Goal: Task Accomplishment & Management: Manage account settings

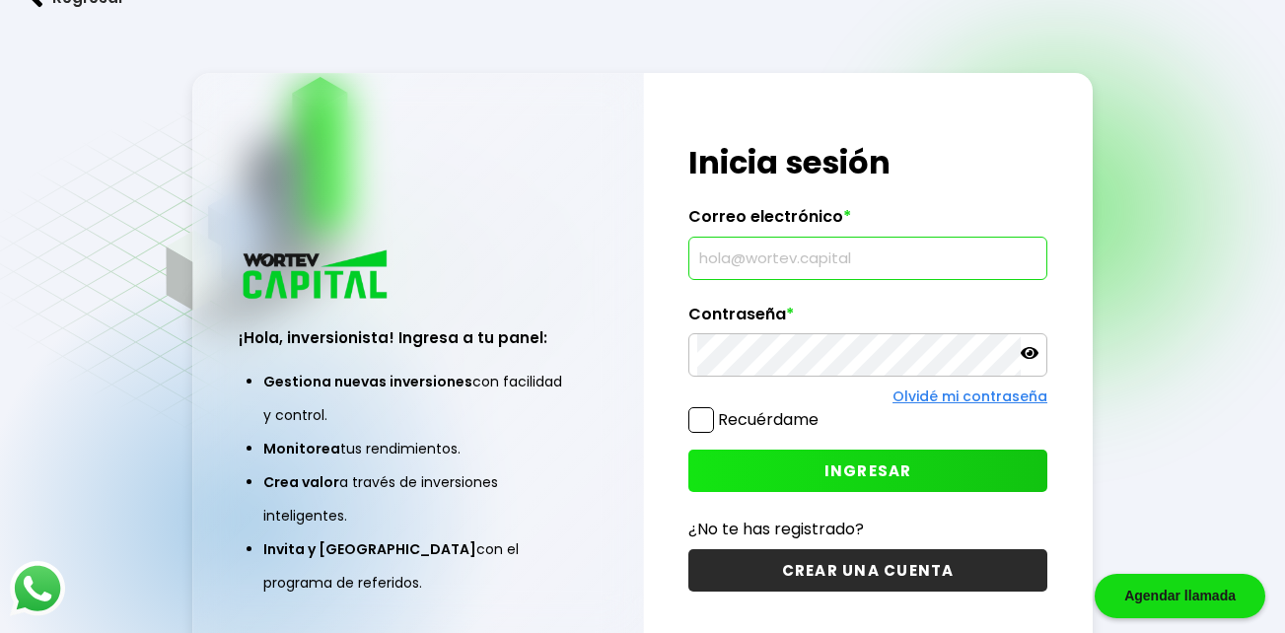
click at [791, 253] on input "text" at bounding box center [867, 258] width 341 height 41
type input "[EMAIL_ADDRESS][DOMAIN_NAME]"
click at [894, 471] on span "INGRESAR" at bounding box center [868, 471] width 88 height 21
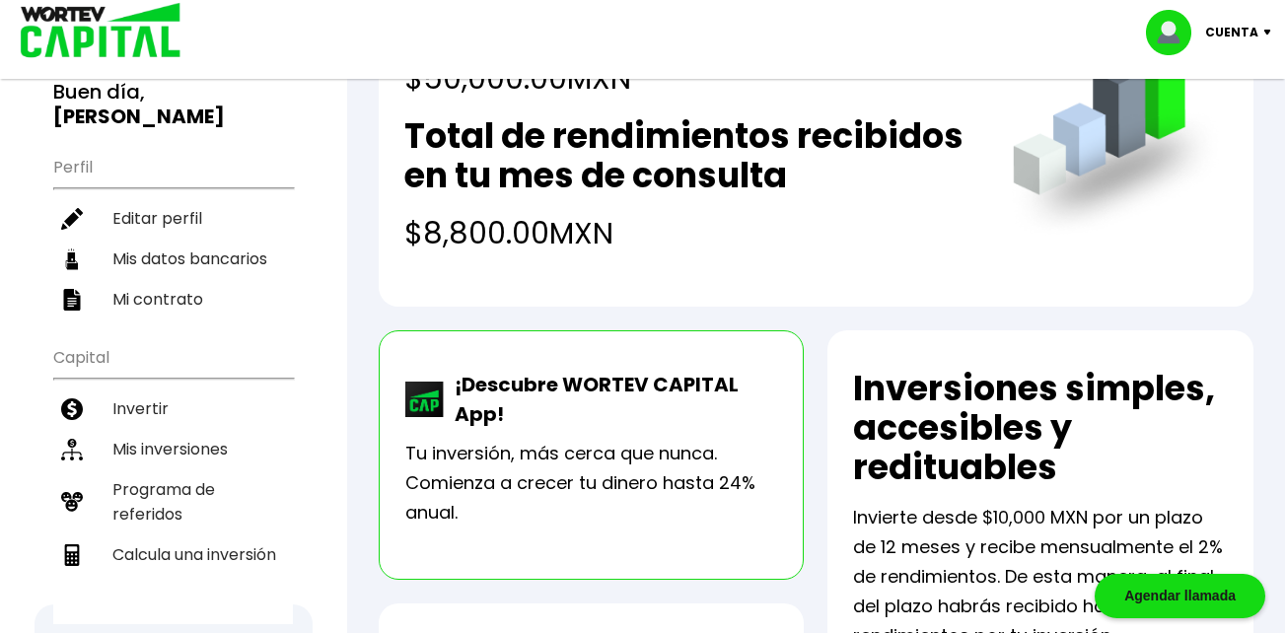
scroll to position [197, 0]
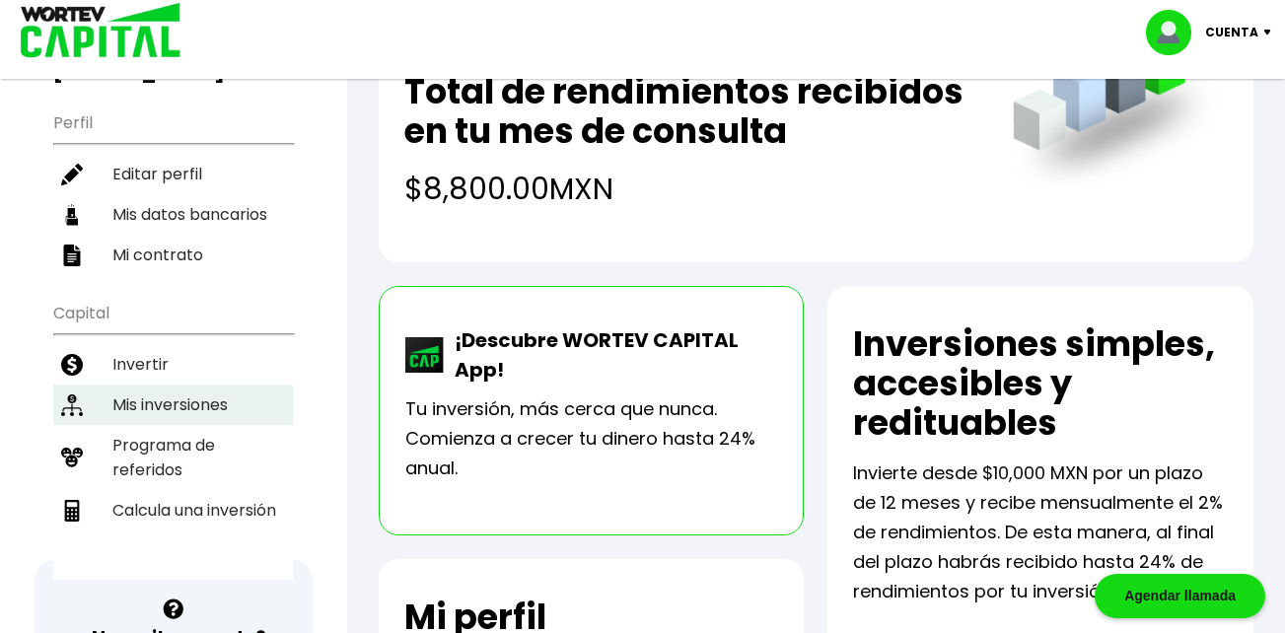
click at [158, 385] on li "Mis inversiones" at bounding box center [173, 405] width 240 height 40
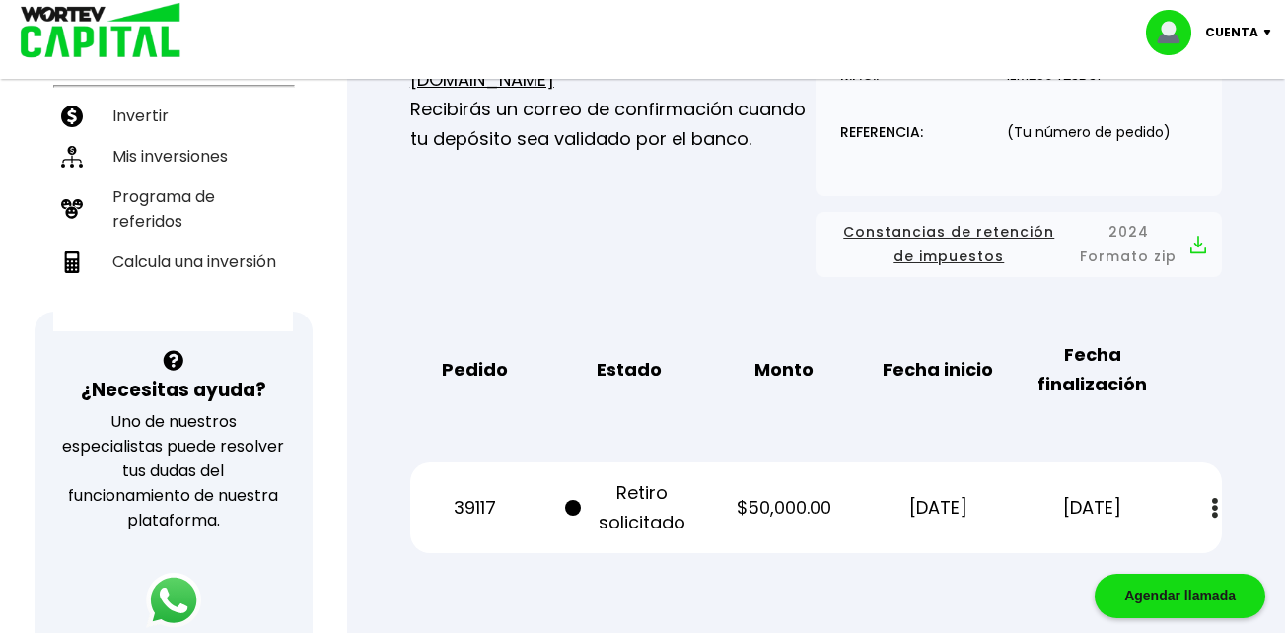
scroll to position [493, 0]
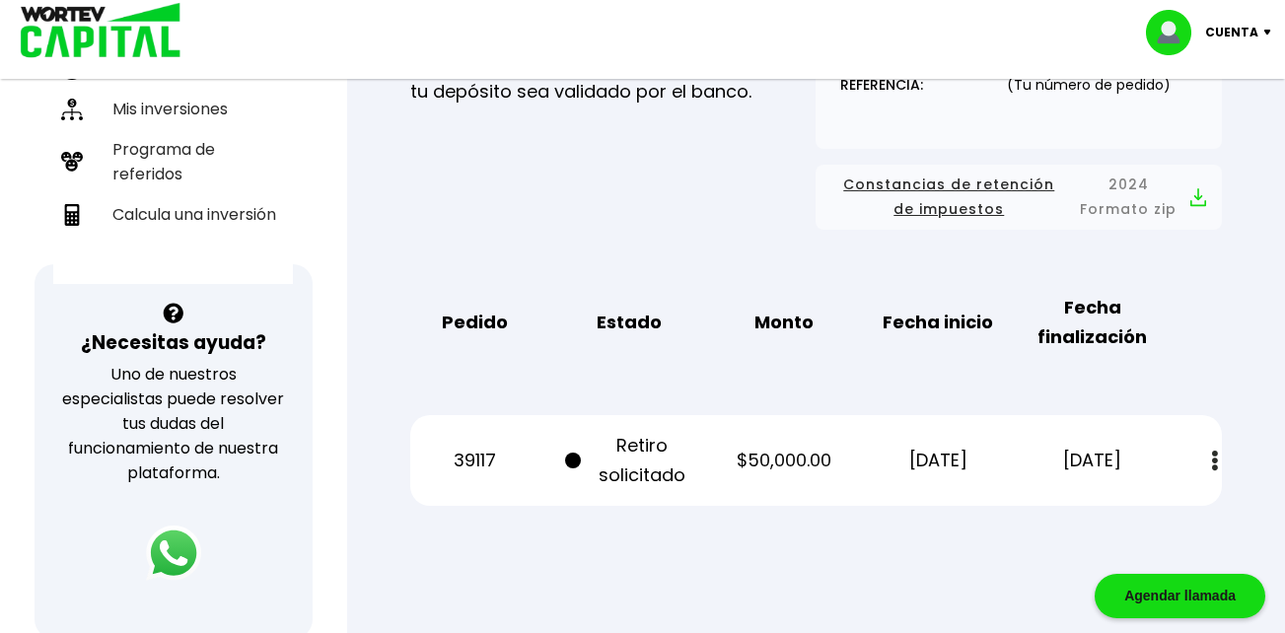
click at [1213, 462] on img at bounding box center [1215, 461] width 6 height 21
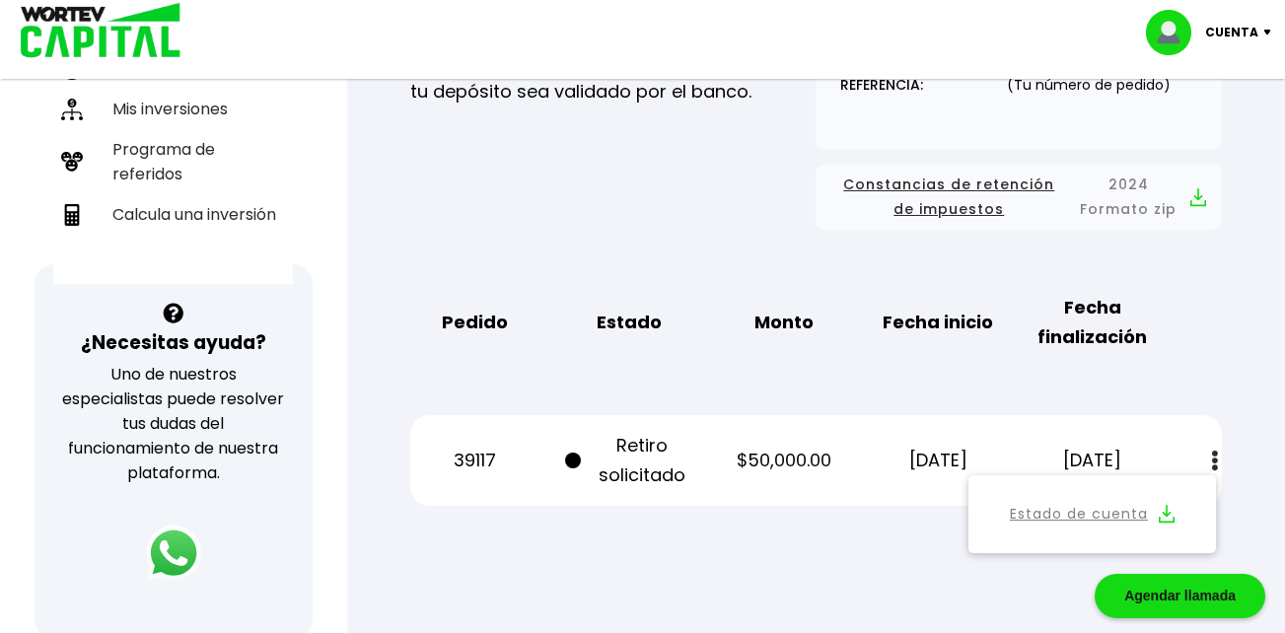
click at [1126, 515] on link "Estado de cuenta" at bounding box center [1079, 514] width 138 height 25
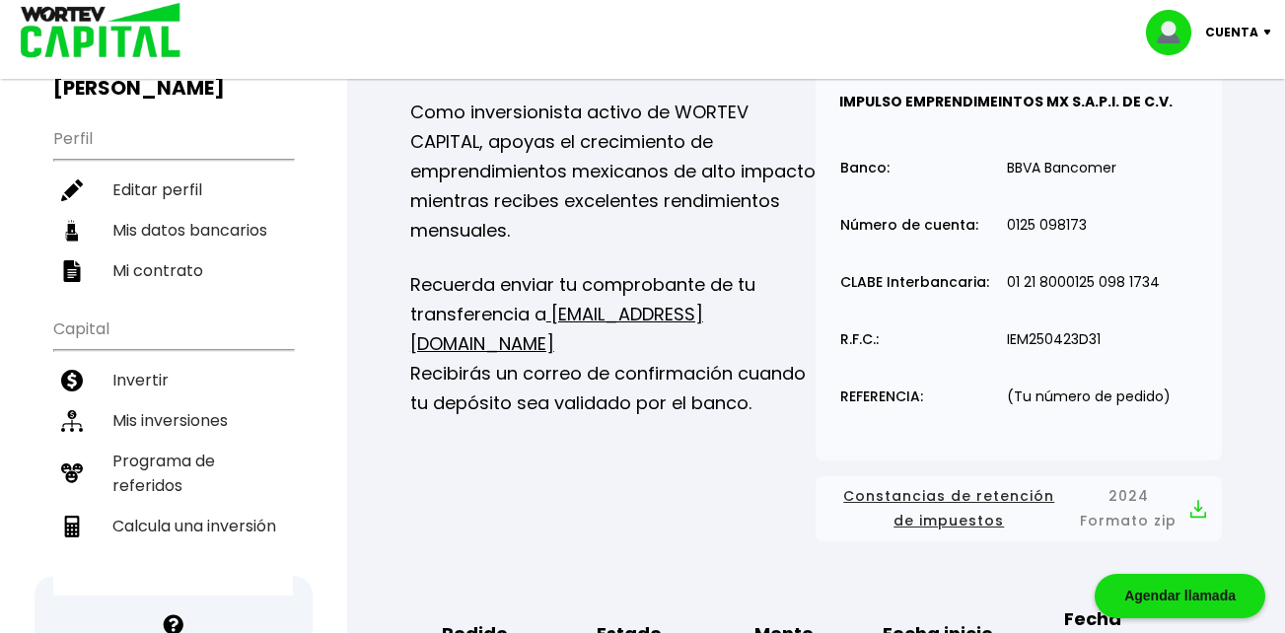
scroll to position [0, 0]
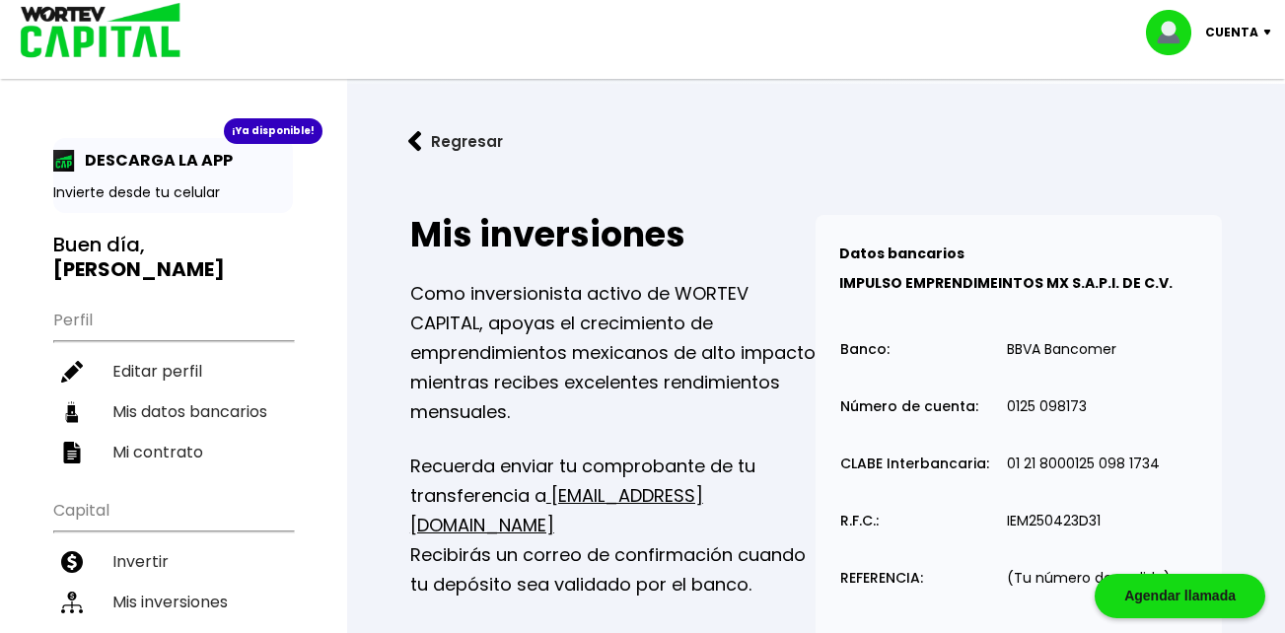
click at [1247, 34] on p "Cuenta" at bounding box center [1231, 33] width 53 height 30
click at [1205, 129] on li "Cerrar sesión" at bounding box center [1211, 131] width 158 height 40
